Goal: Task Accomplishment & Management: Use online tool/utility

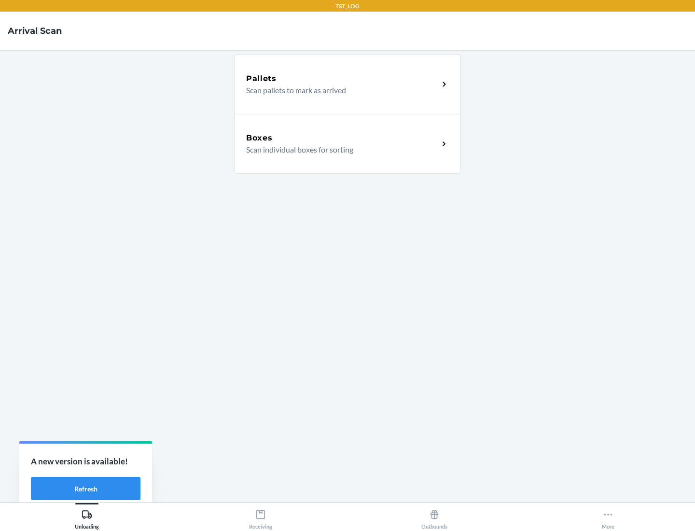
click at [342, 138] on div "Boxes" at bounding box center [342, 138] width 192 height 12
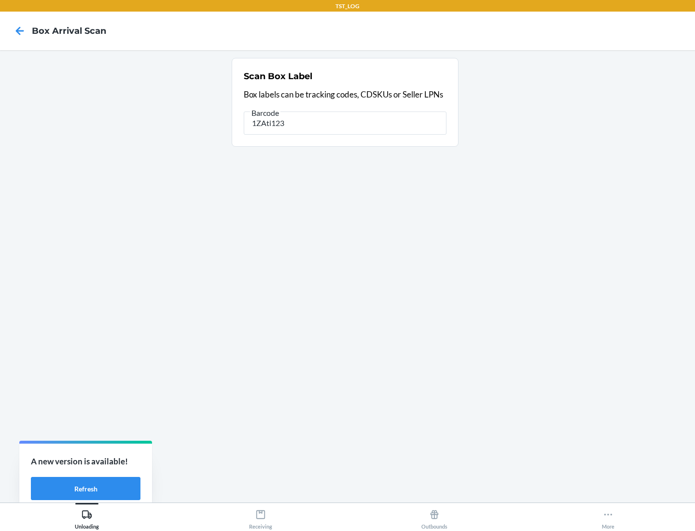
type input "1ZAti123"
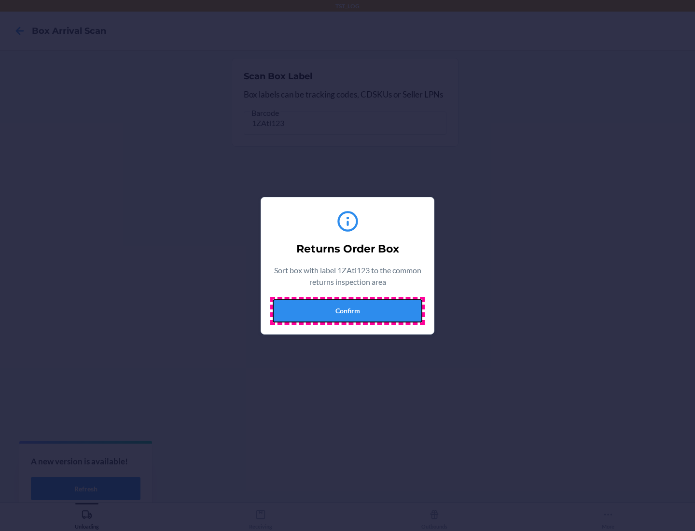
click at [347, 310] on button "Confirm" at bounding box center [348, 310] width 150 height 23
